Goal: Task Accomplishment & Management: Use online tool/utility

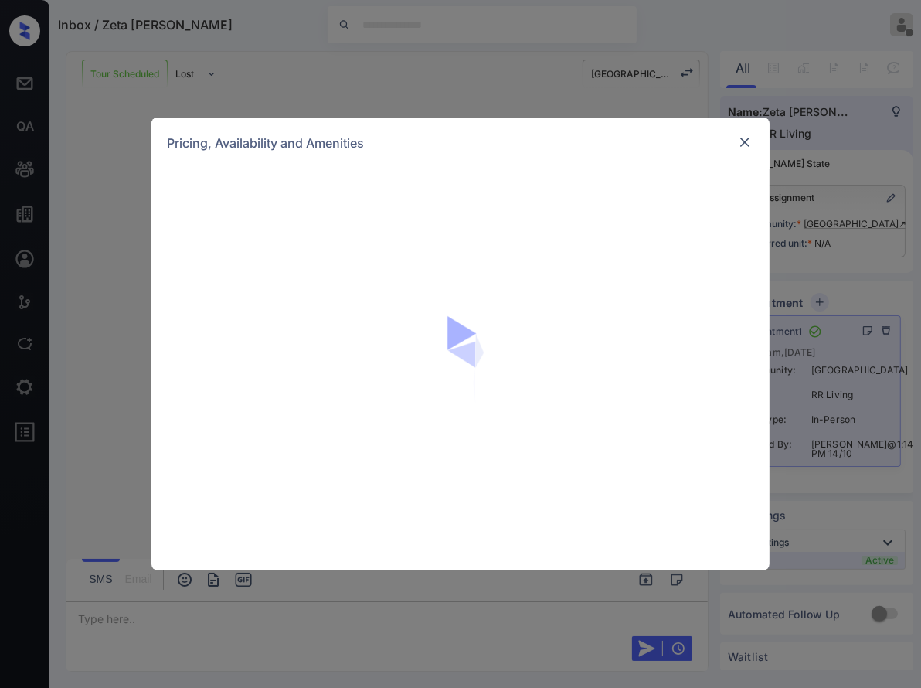
scroll to position [1085, 0]
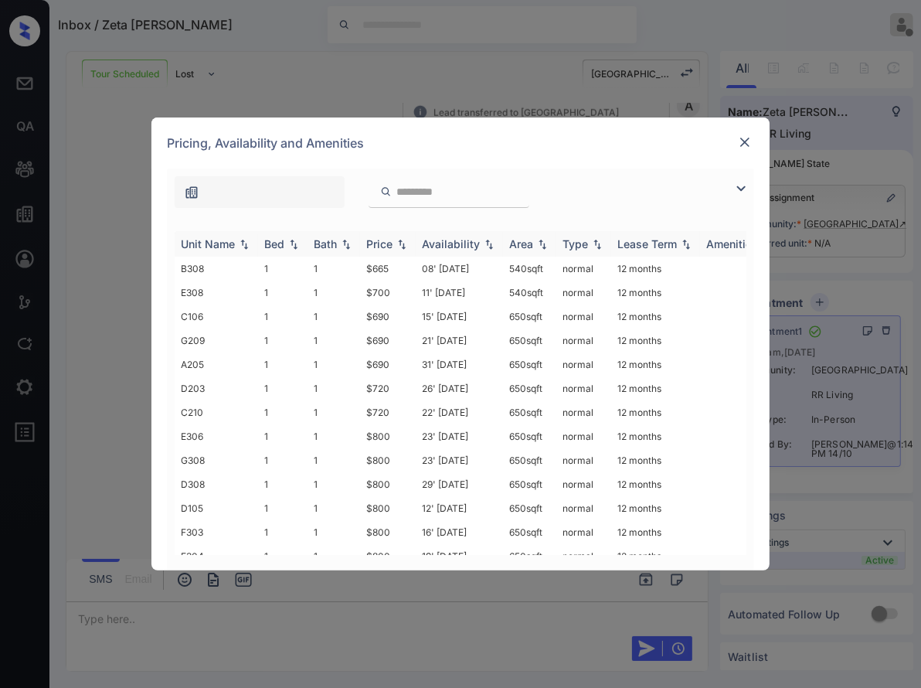
click at [290, 244] on img at bounding box center [293, 244] width 15 height 11
click at [290, 245] on img at bounding box center [293, 244] width 15 height 12
click at [290, 245] on img at bounding box center [293, 244] width 15 height 11
click at [290, 245] on img at bounding box center [293, 244] width 15 height 12
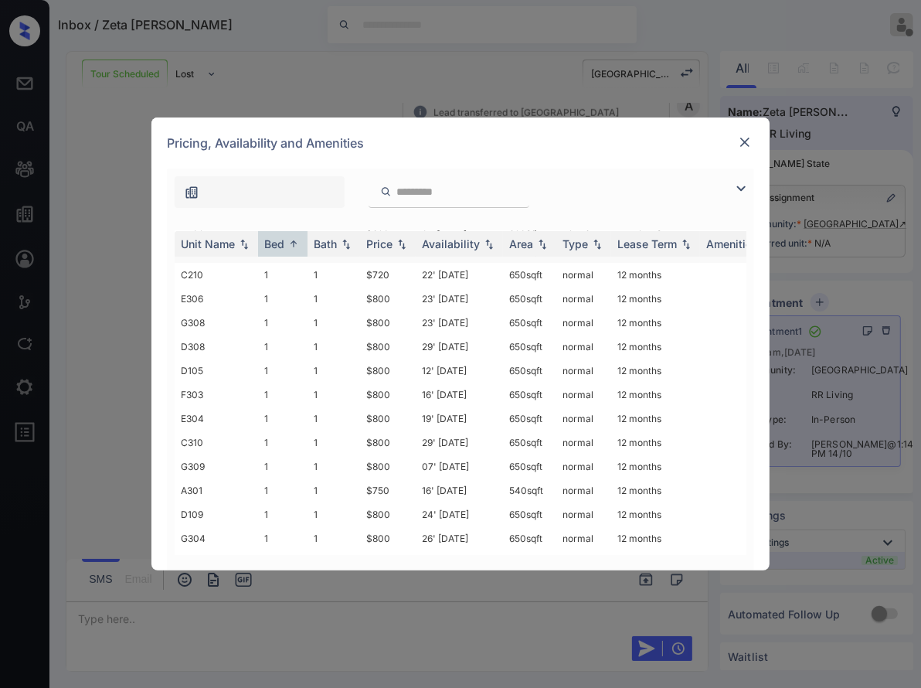
scroll to position [219, 0]
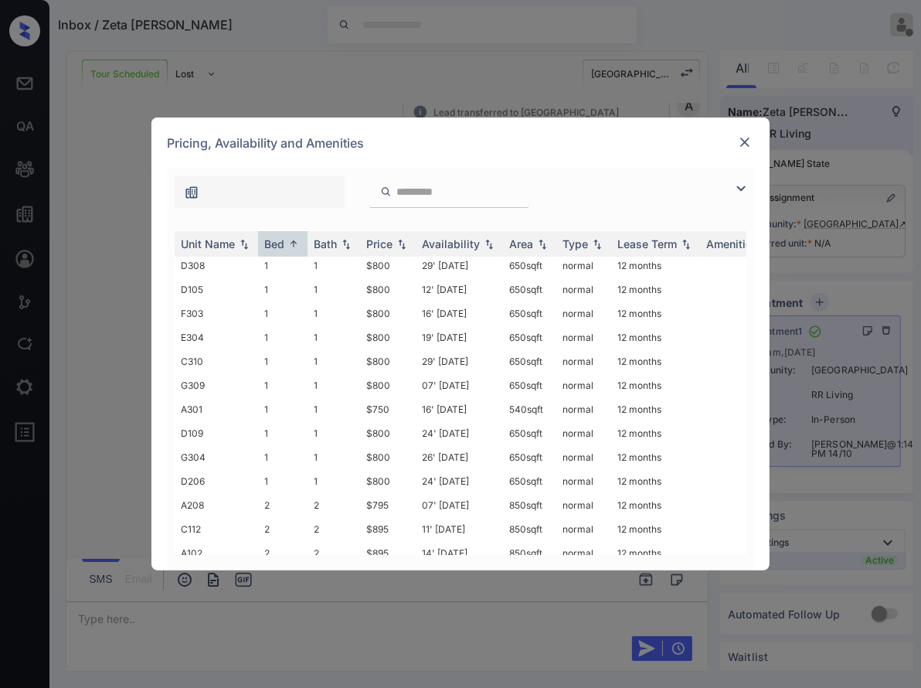
click at [741, 143] on img at bounding box center [744, 142] width 15 height 15
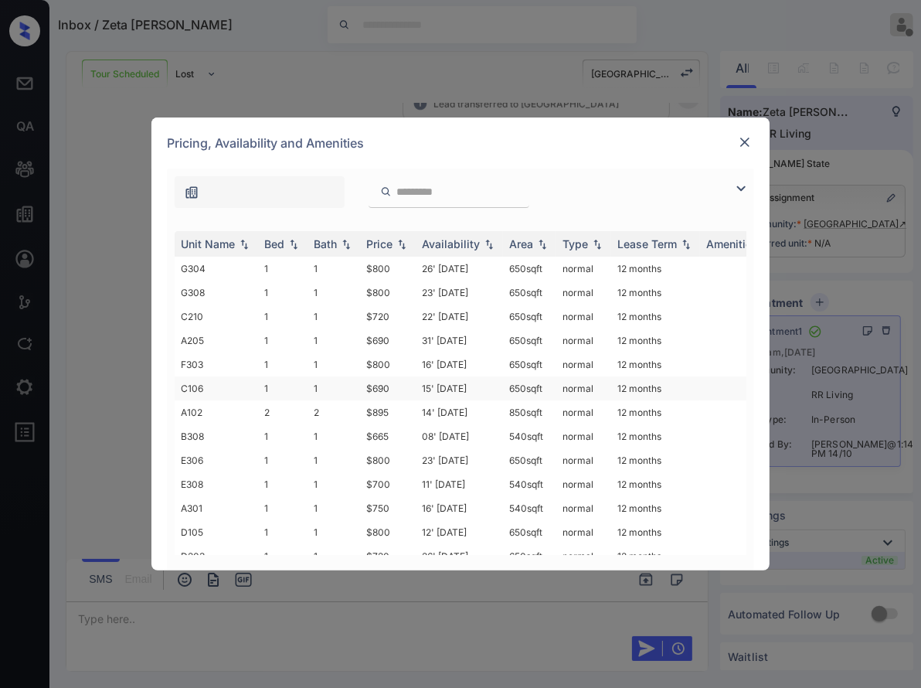
scroll to position [219, 0]
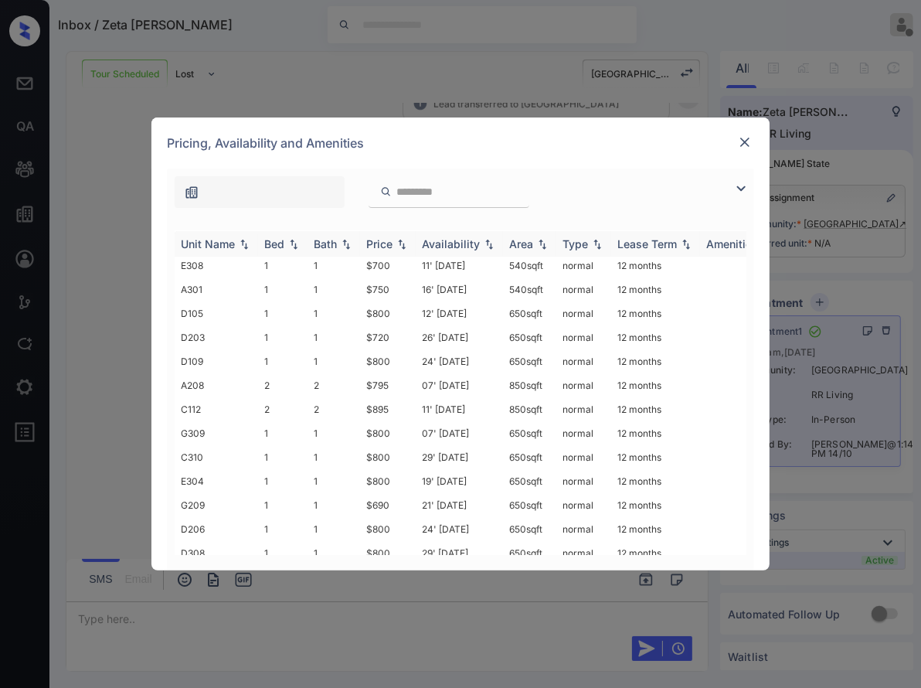
click at [294, 246] on img at bounding box center [293, 244] width 15 height 11
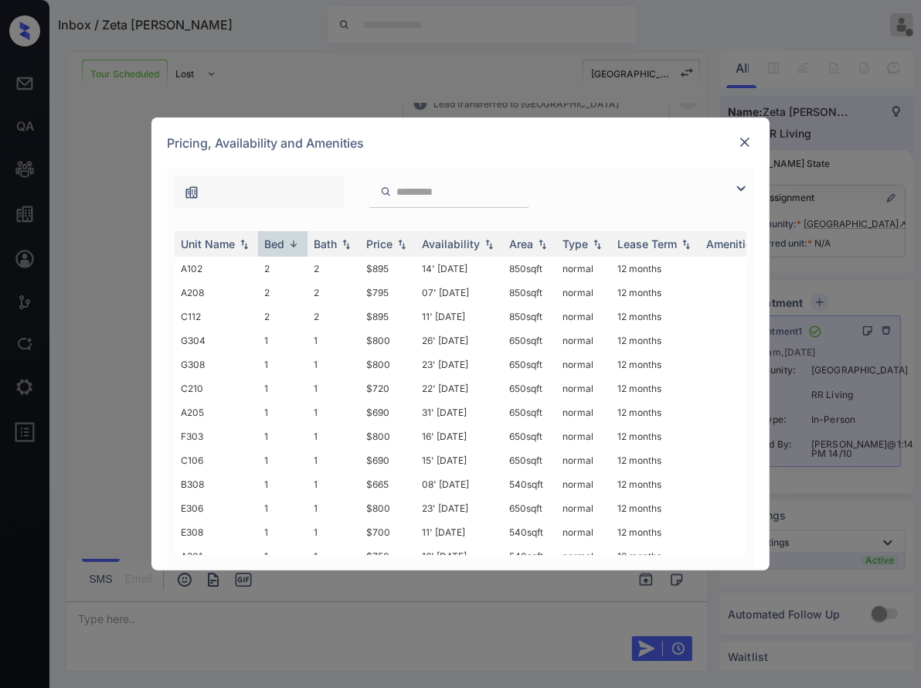
click at [744, 148] on img at bounding box center [744, 142] width 15 height 15
